Goal: Transaction & Acquisition: Book appointment/travel/reservation

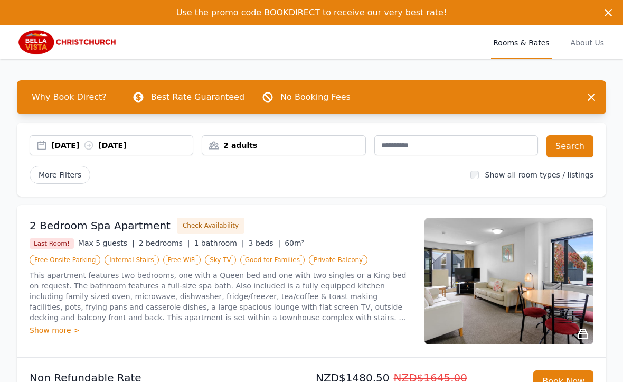
click at [529, 175] on label "Show all room types / listings" at bounding box center [540, 175] width 108 height 8
click at [575, 142] on button "Search" at bounding box center [570, 146] width 47 height 22
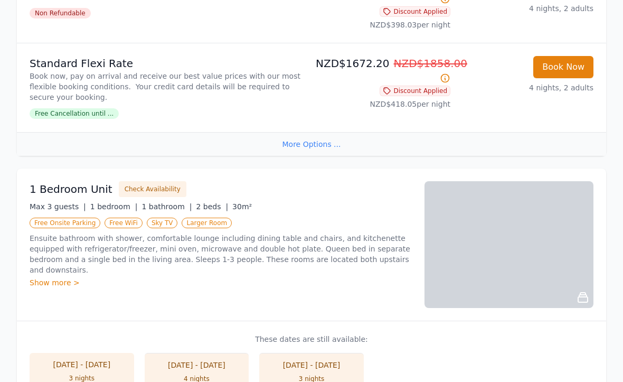
scroll to position [751, 0]
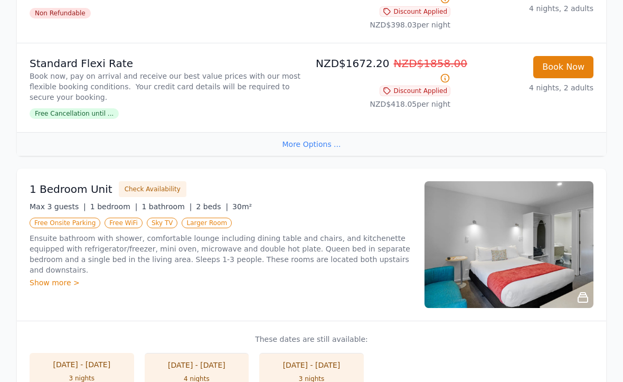
click at [75, 277] on div "Show more >" at bounding box center [221, 282] width 383 height 11
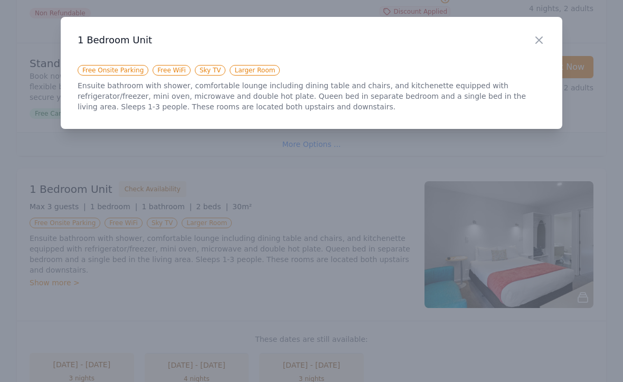
click at [376, 285] on div at bounding box center [311, 191] width 623 height 382
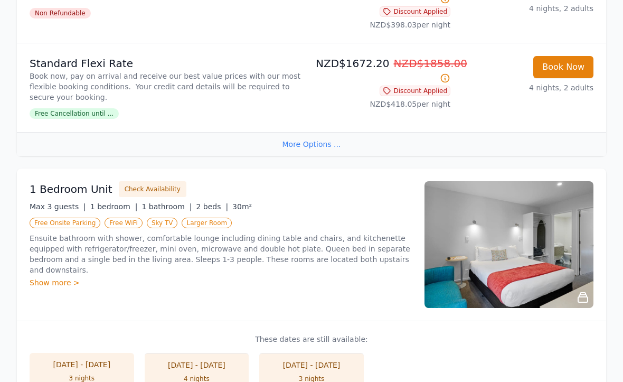
click at [495, 255] on img at bounding box center [509, 244] width 169 height 127
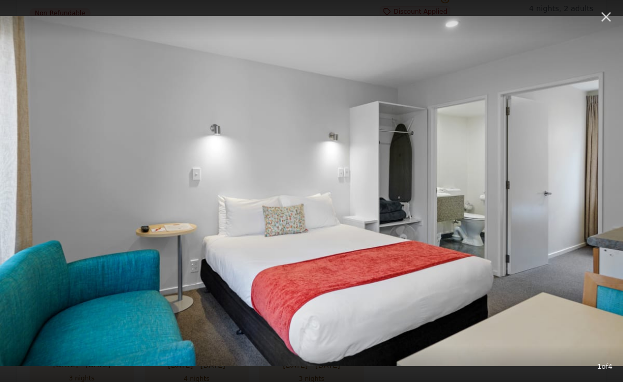
click at [489, 265] on img at bounding box center [311, 191] width 623 height 351
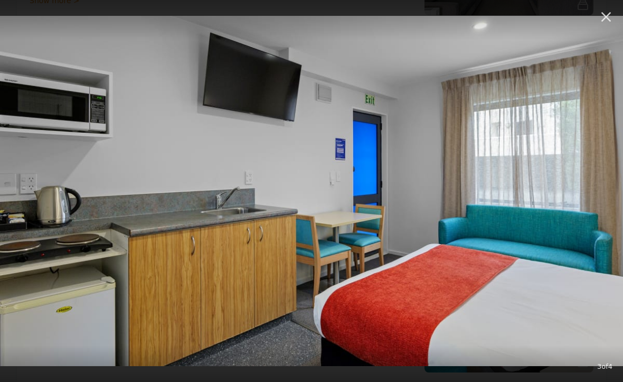
scroll to position [685, 0]
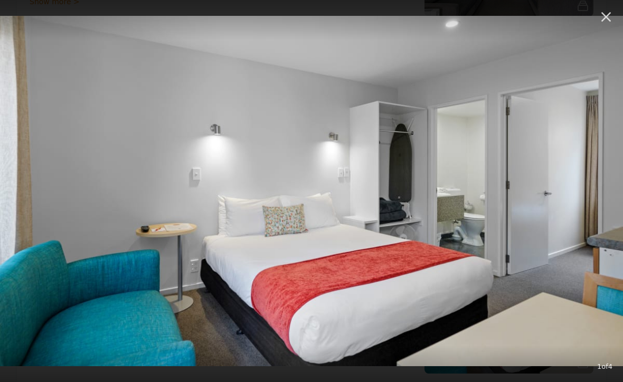
click at [605, 16] on icon "button" at bounding box center [607, 17] width 10 height 10
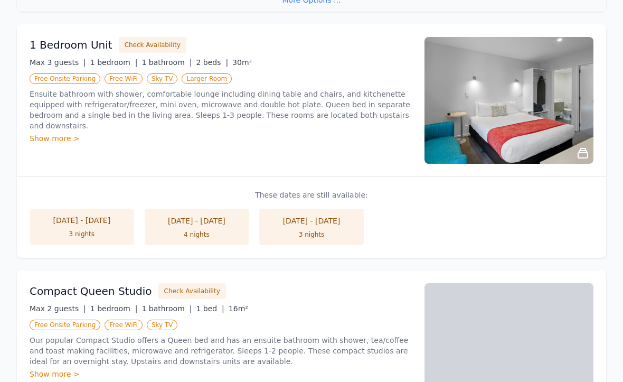
scroll to position [896, 0]
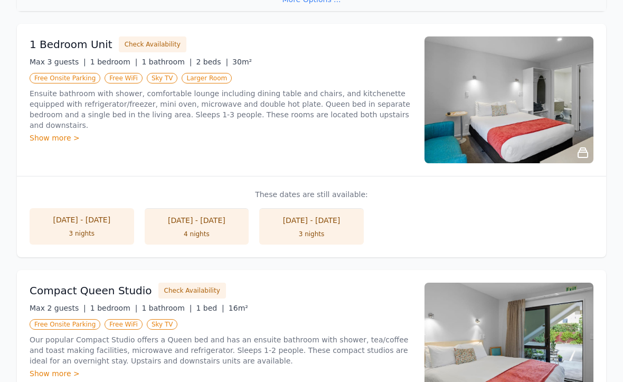
click at [515, 133] on img at bounding box center [509, 99] width 169 height 127
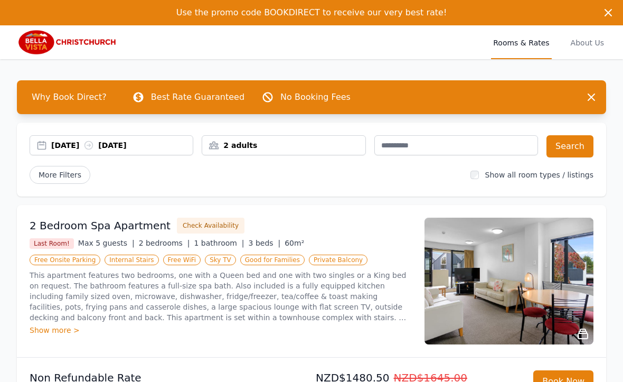
click at [478, 182] on div "More Filters Show all room types / listings" at bounding box center [312, 175] width 564 height 18
click at [572, 147] on button "Search" at bounding box center [570, 146] width 47 height 22
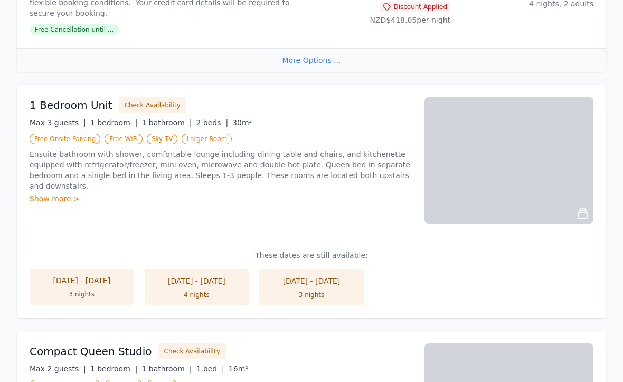
scroll to position [844, 0]
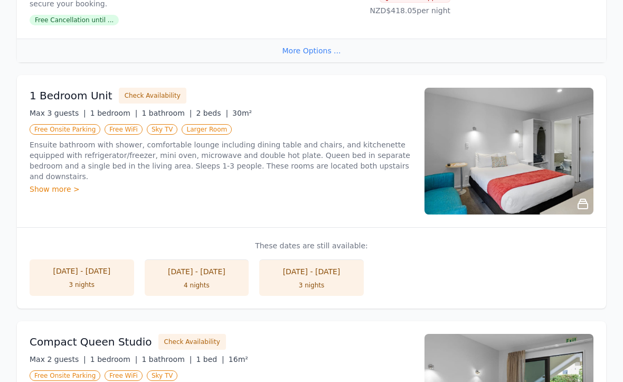
click at [53, 184] on div "Show more >" at bounding box center [221, 189] width 383 height 11
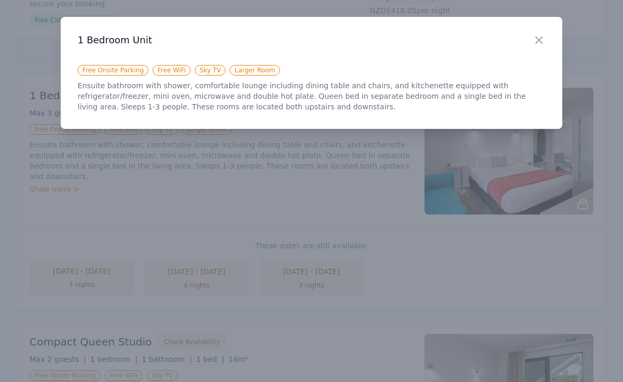
click at [45, 188] on div at bounding box center [311, 191] width 623 height 382
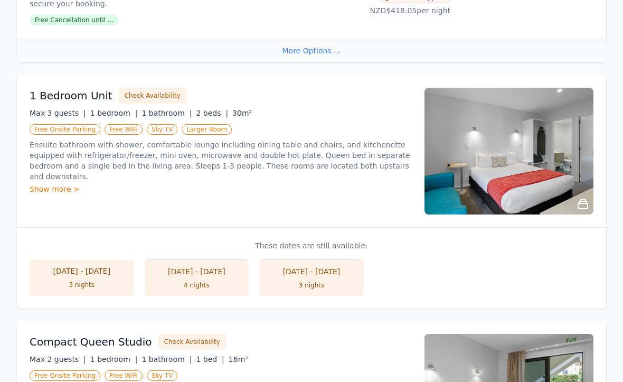
scroll to position [843, 0]
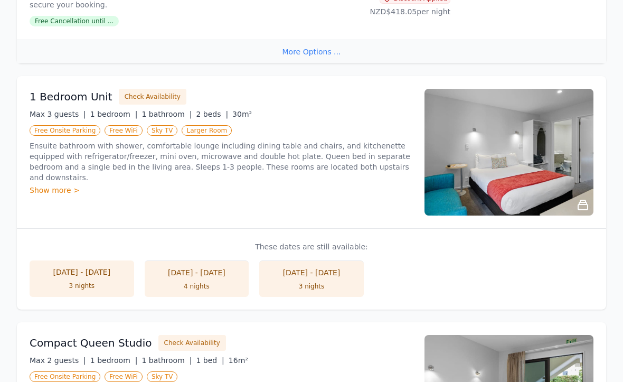
click at [462, 184] on img at bounding box center [509, 152] width 169 height 127
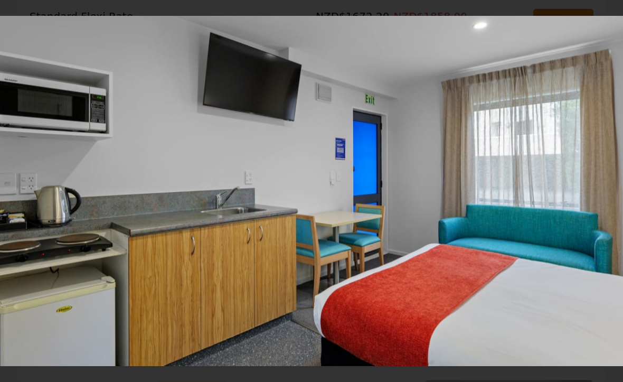
scroll to position [798, 0]
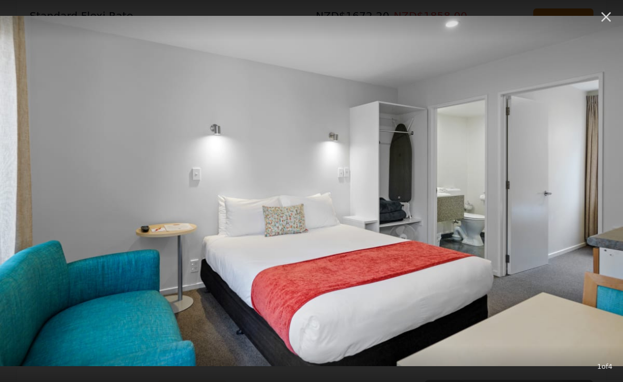
click at [609, 16] on icon "button" at bounding box center [606, 16] width 17 height 17
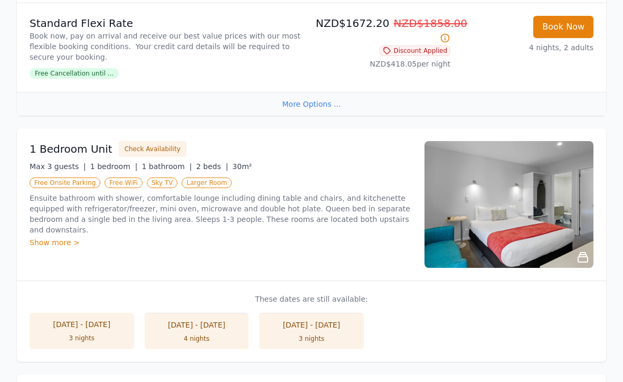
scroll to position [790, 0]
click at [156, 177] on ul "Free Onsite Parking Free WiFi Sky TV Larger Room" at bounding box center [221, 183] width 383 height 13
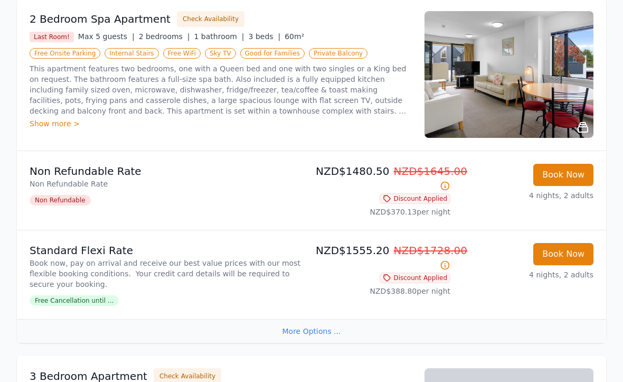
scroll to position [206, 0]
